Goal: Check status: Verify the current state of an ongoing process or item

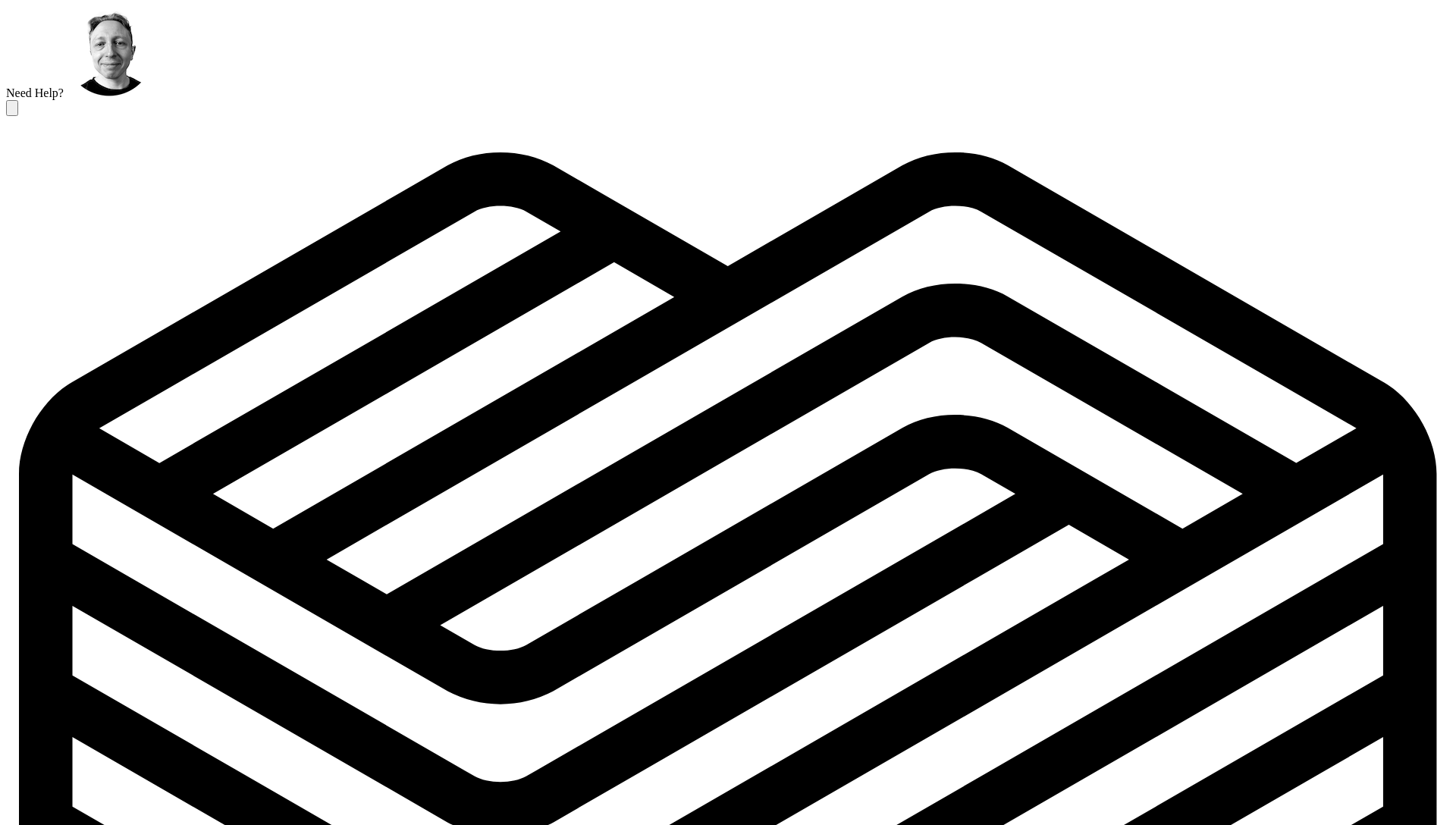
copy span "import-activity-feed-08eb9bec-c21e-47f6-b026-0cd470f97bcc-[EMAIL_ADDRESS][DOMAI…"
